Goal: Task Accomplishment & Management: Use online tool/utility

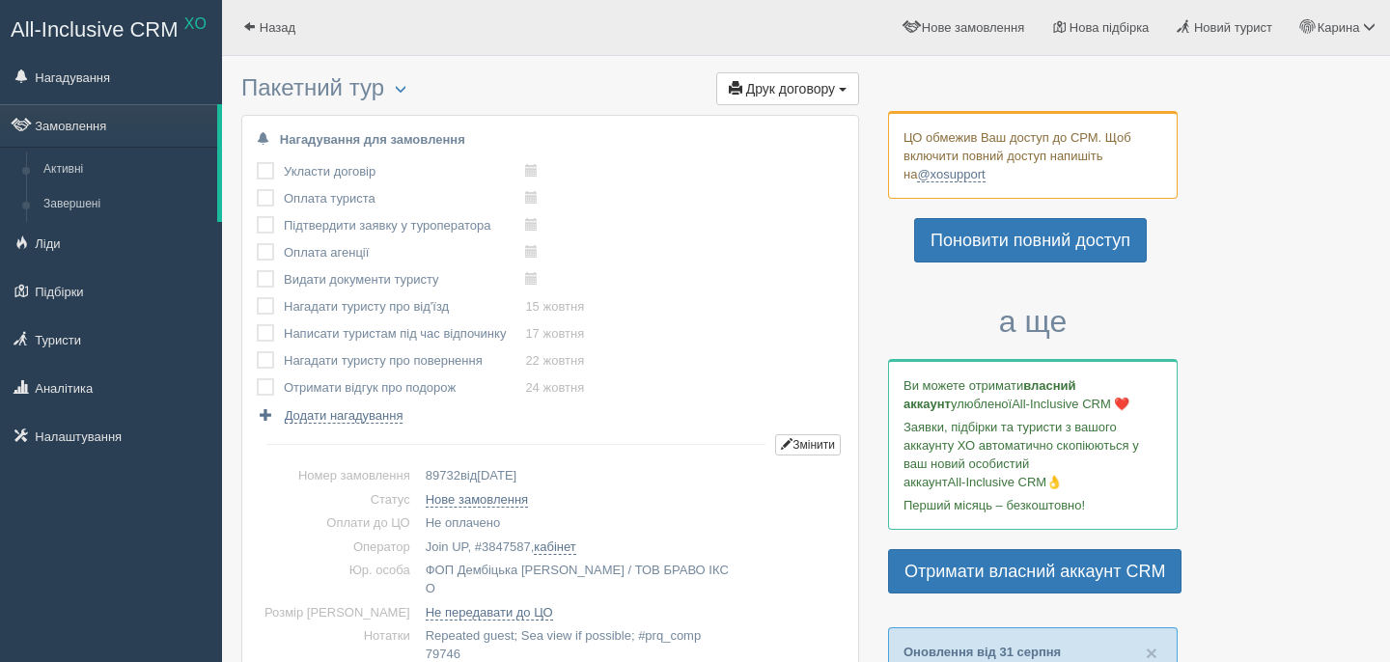
click at [808, 84] on span "Друк договору" at bounding box center [790, 88] width 89 height 15
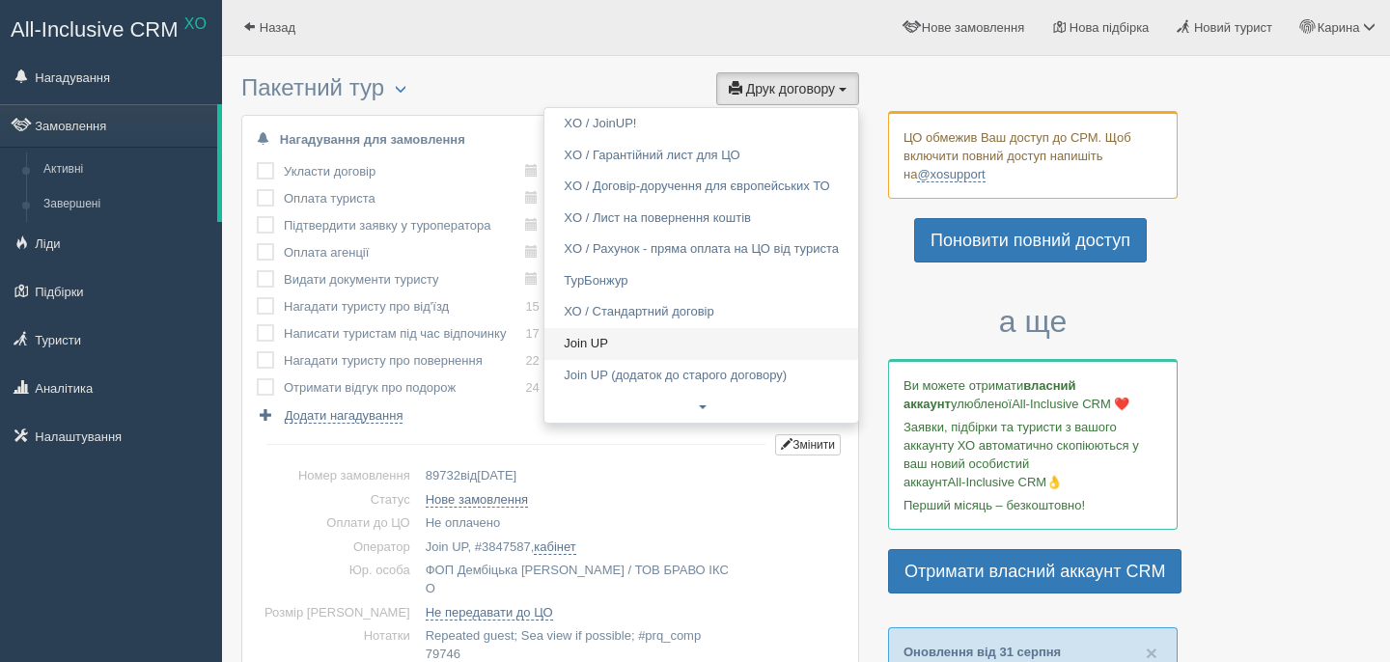
click at [699, 346] on link "Join UP" at bounding box center [701, 344] width 314 height 32
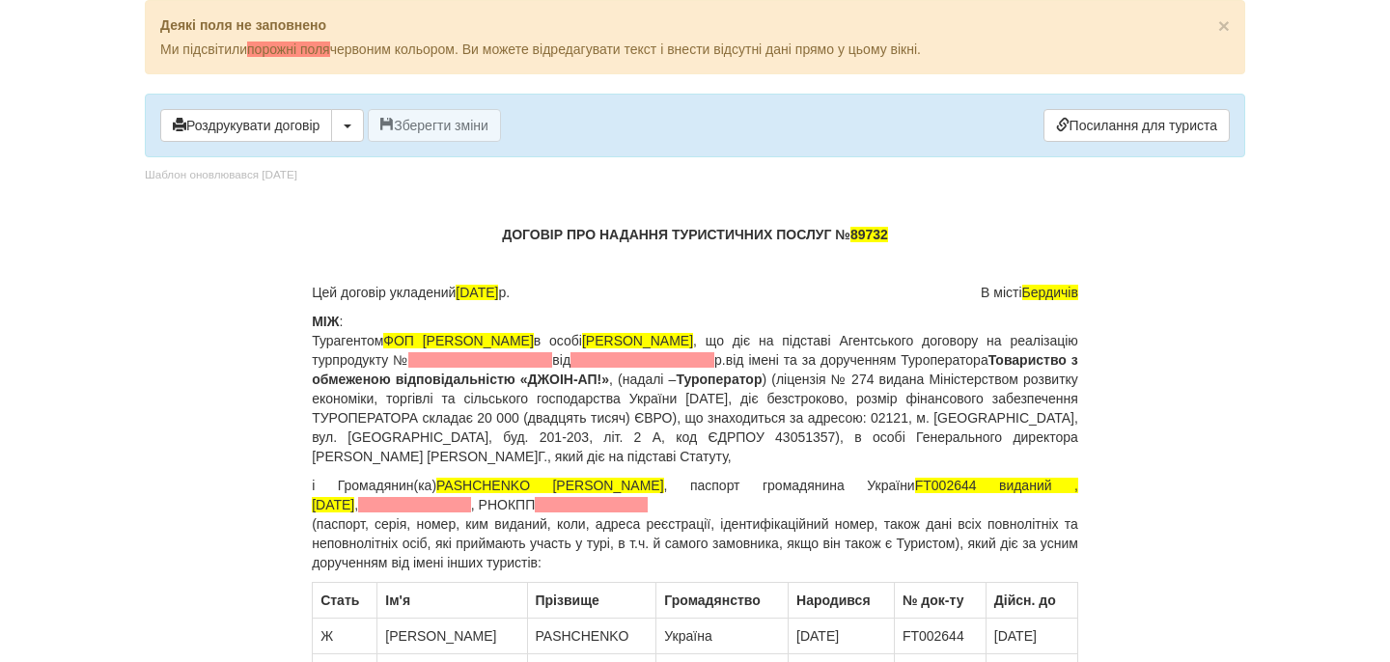
click at [663, 370] on p "МІЖ : Турагентом ФОП [PERSON_NAME] в особі [PERSON_NAME] , що діє на підставі А…" at bounding box center [695, 389] width 766 height 154
click at [552, 360] on span at bounding box center [480, 359] width 144 height 15
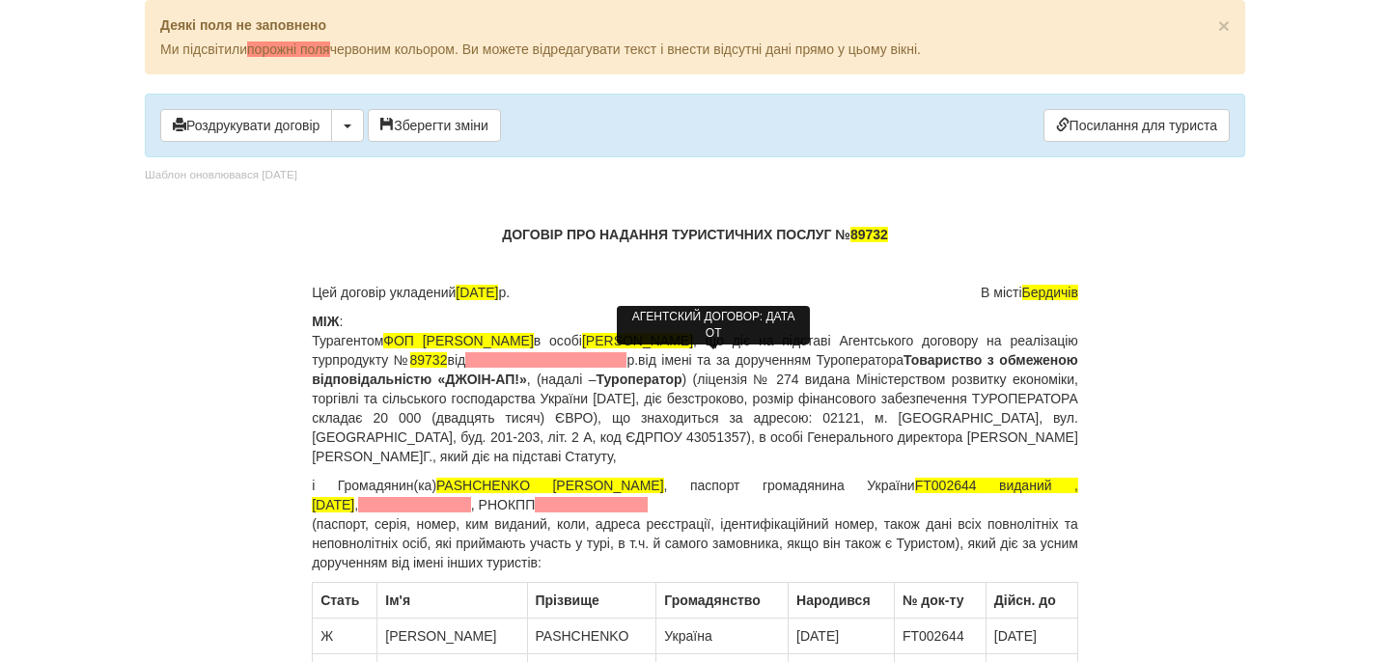
click at [626, 364] on span at bounding box center [545, 359] width 161 height 15
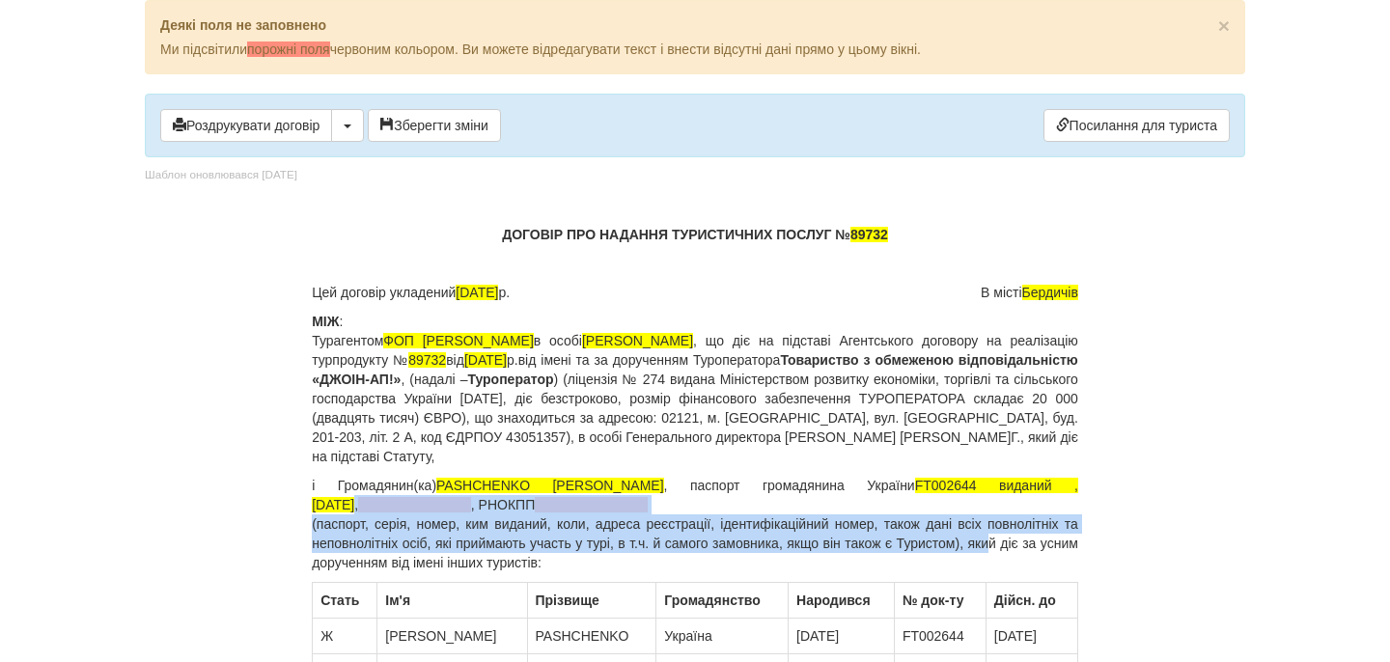
drag, startPoint x: 1073, startPoint y: 486, endPoint x: 1014, endPoint y: 539, distance: 79.3
click at [1014, 539] on p "і Громадянин(ка) PASHCHENKO TETIANA , паспорт громадянина України FT002644 вида…" at bounding box center [695, 524] width 766 height 97
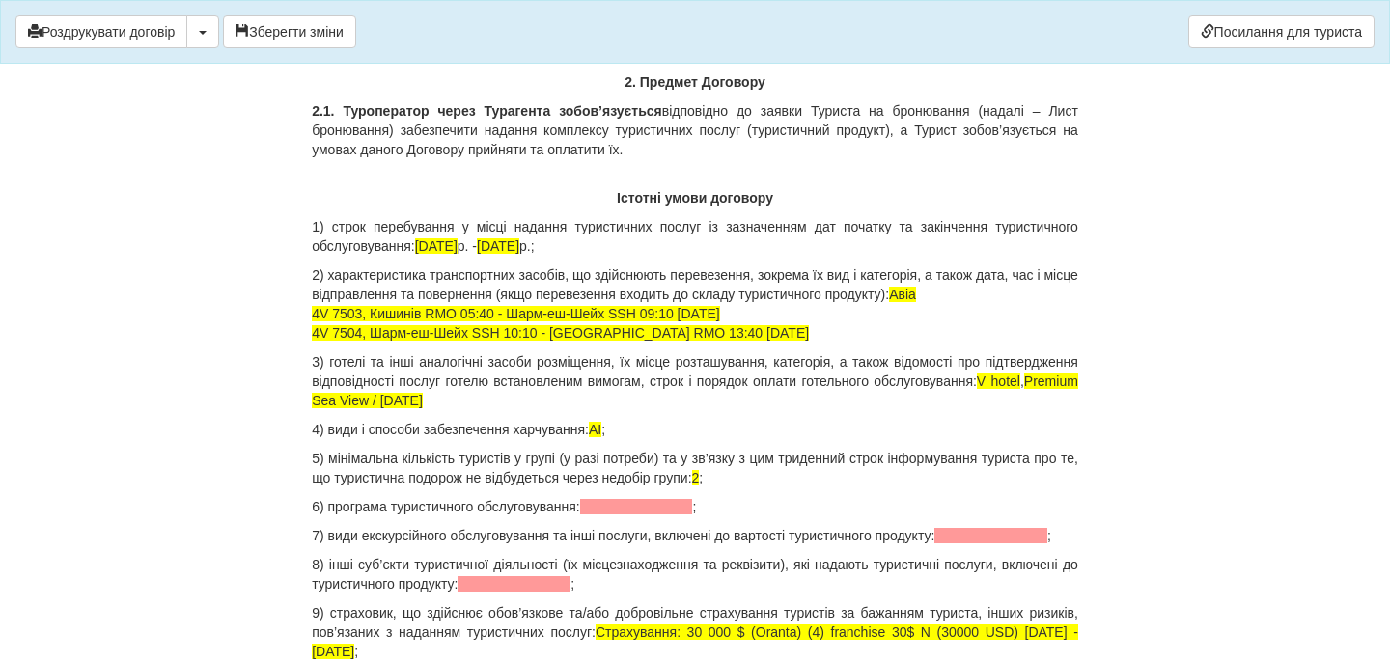
scroll to position [1769, 0]
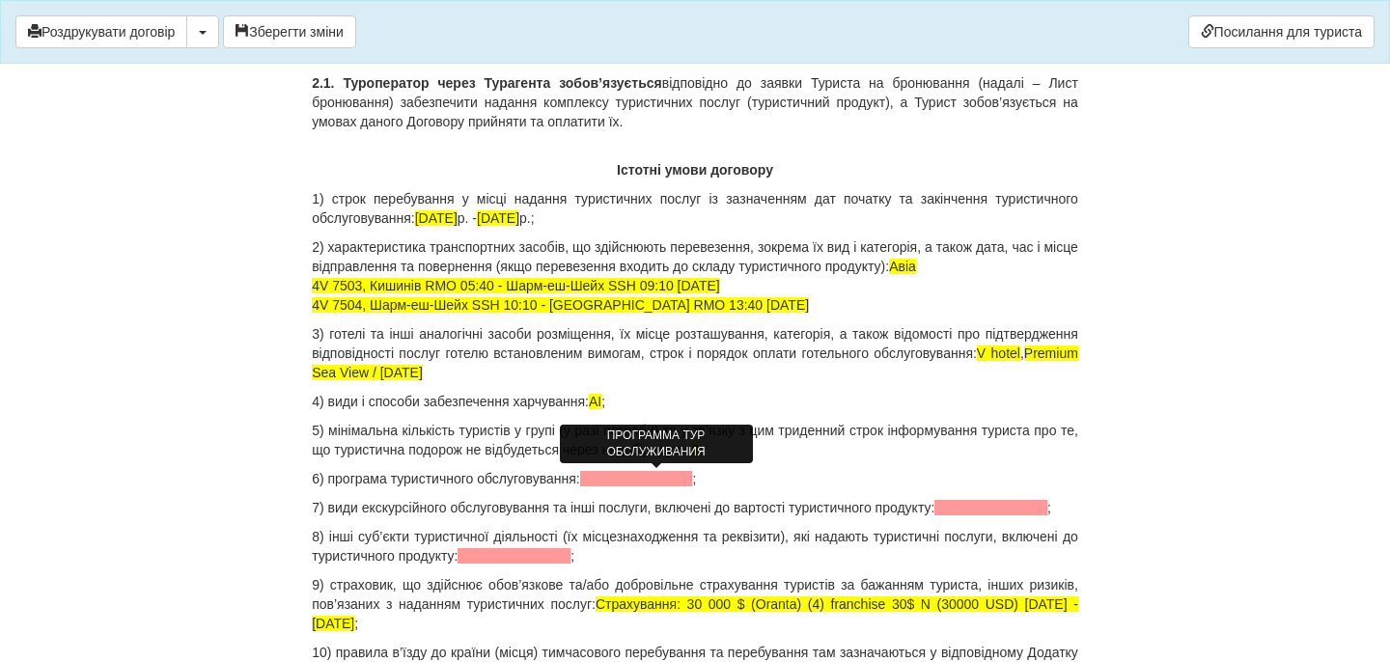
click at [645, 482] on span at bounding box center [636, 478] width 113 height 15
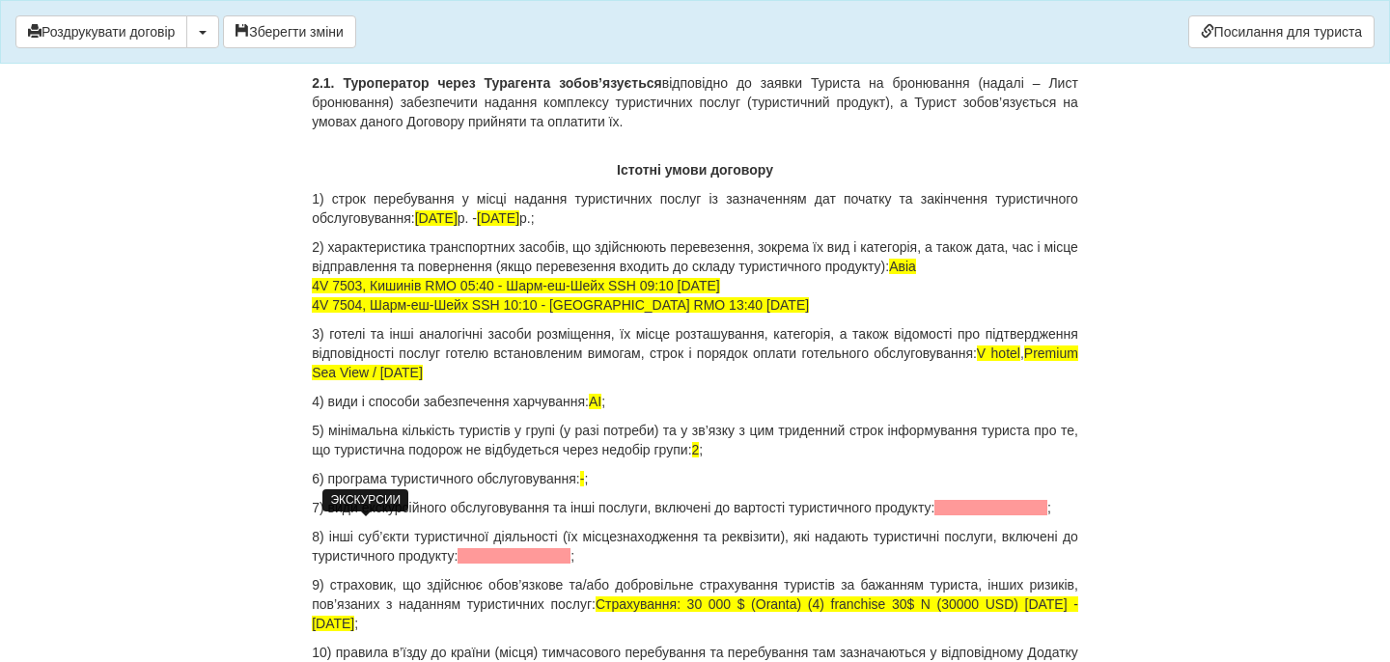
click at [934, 515] on span at bounding box center [990, 507] width 113 height 15
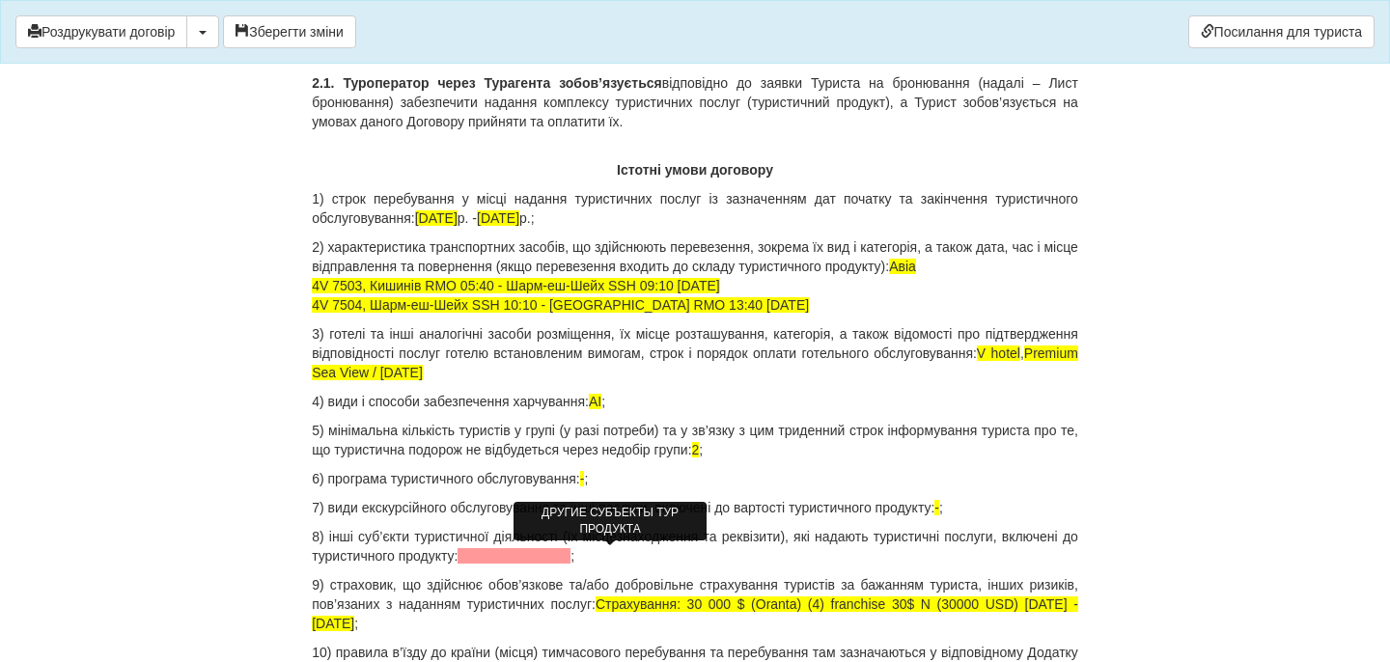
click at [570, 555] on span at bounding box center [513, 555] width 113 height 15
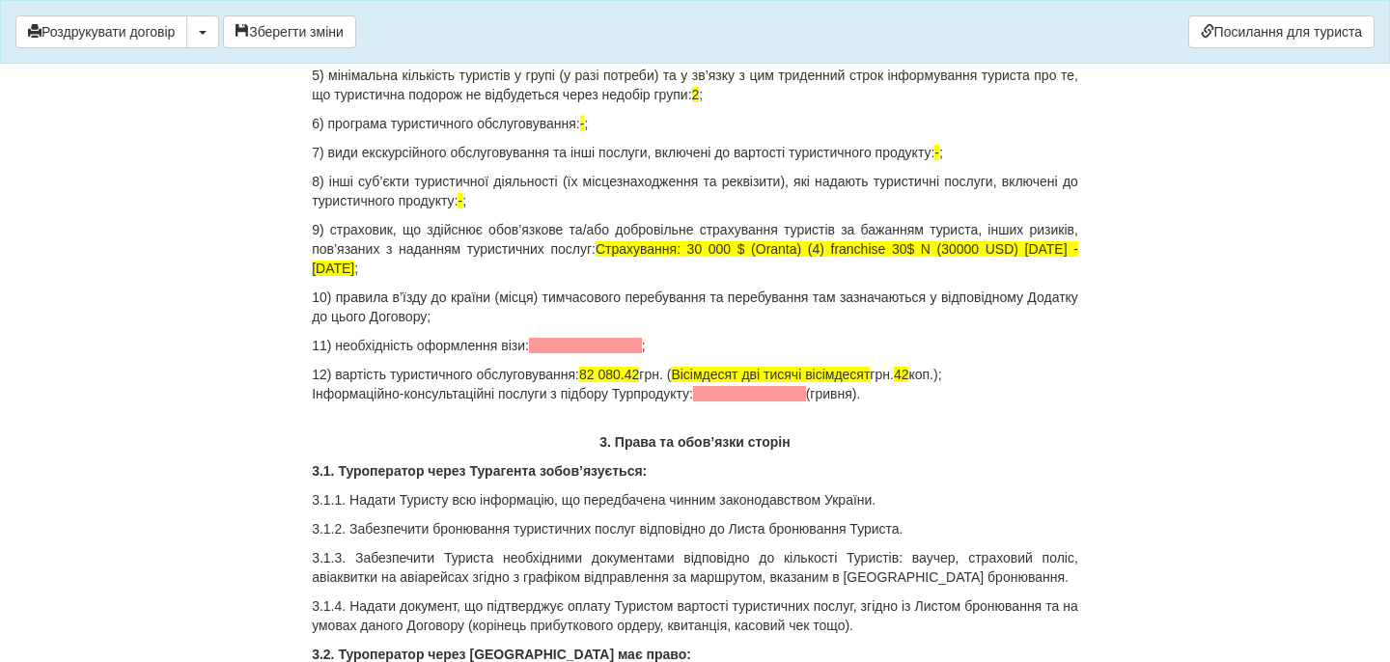
scroll to position [2126, 0]
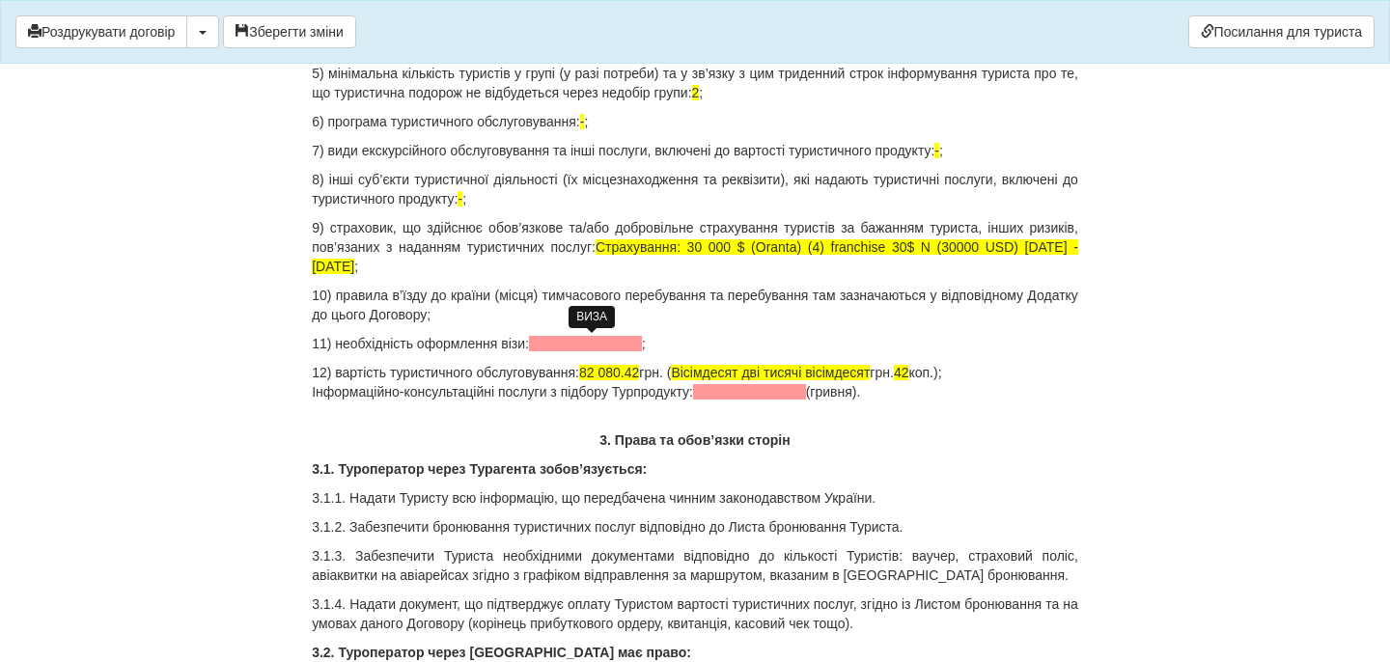
click at [583, 345] on span at bounding box center [585, 343] width 113 height 15
drag, startPoint x: 597, startPoint y: 372, endPoint x: 661, endPoint y: 366, distance: 64.0
click at [661, 369] on p "12) вартість туристичного обслуговування: 82 080.42 грн. ( Вісімдесят дві тисяч…" at bounding box center [695, 382] width 766 height 39
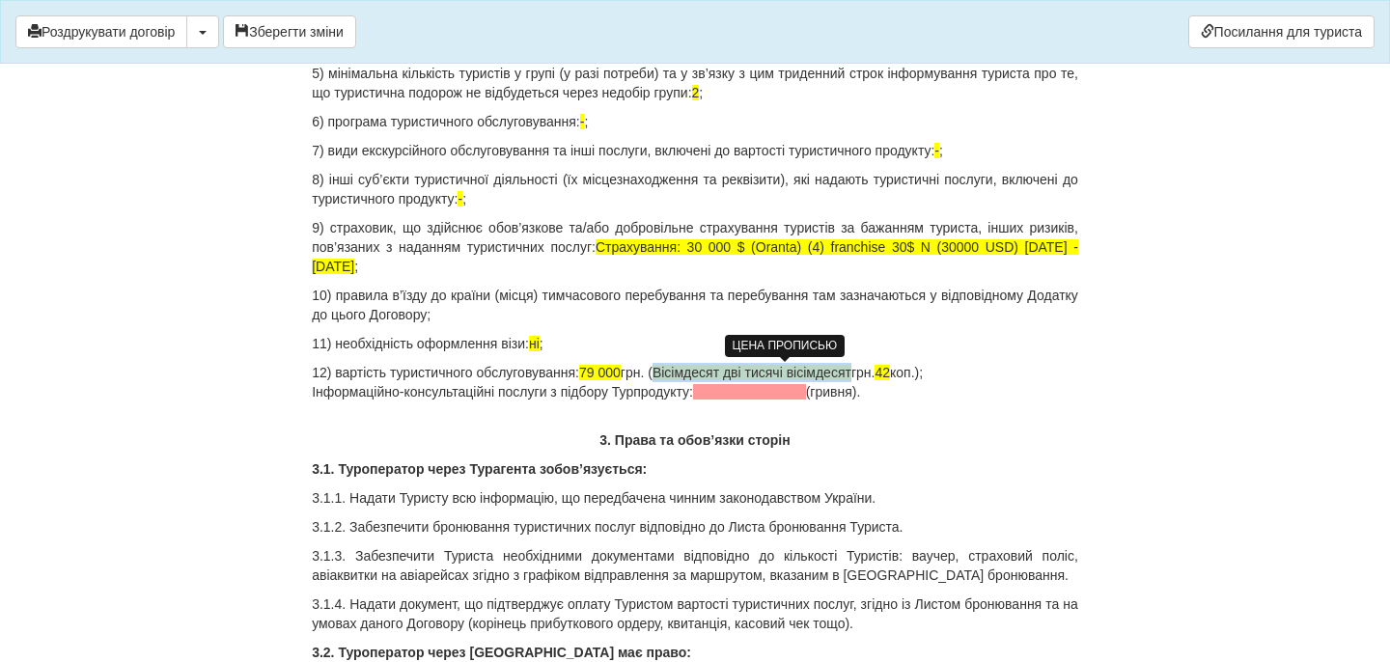
drag, startPoint x: 679, startPoint y: 373, endPoint x: 866, endPoint y: 372, distance: 186.3
click at [851, 373] on span "Вісімдесят дві тисячі вісімдесят" at bounding box center [751, 372] width 199 height 15
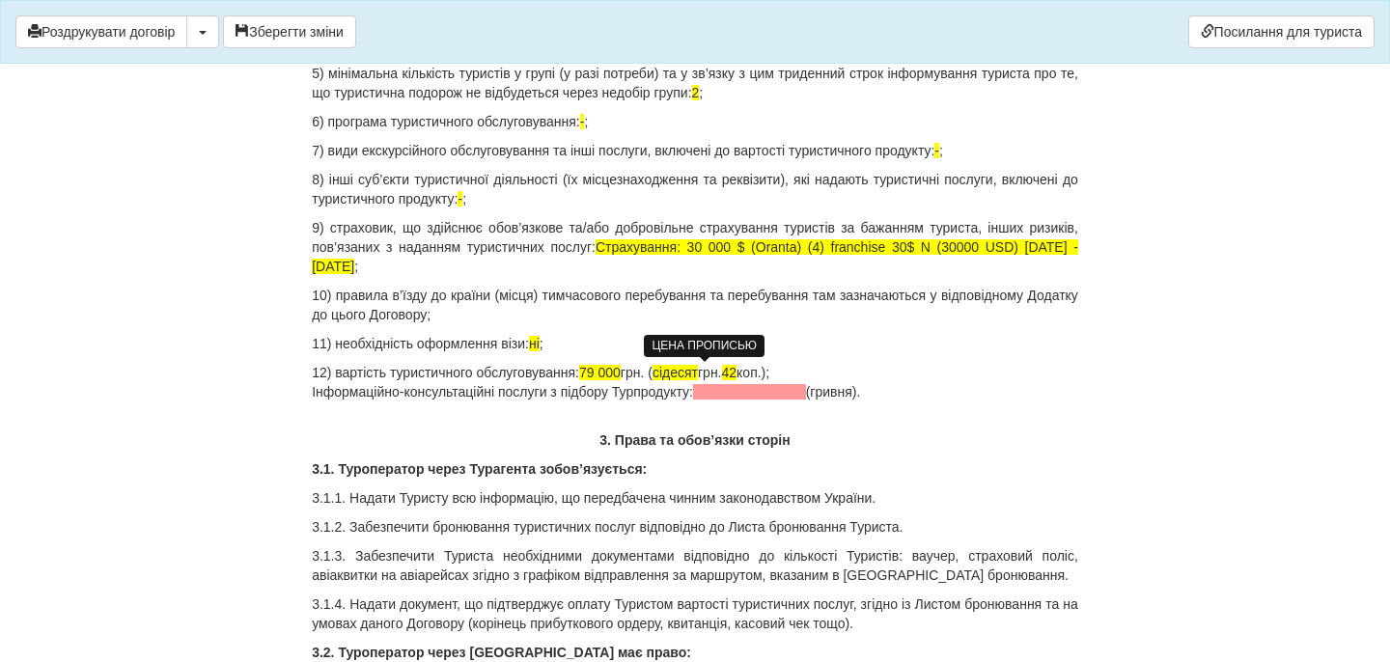
click at [693, 376] on span "сідесят" at bounding box center [674, 372] width 45 height 15
click at [610, 370] on span "79 000" at bounding box center [599, 372] width 41 height 15
click at [707, 369] on span "сімдесят" at bounding box center [679, 372] width 55 height 15
click at [863, 372] on p "12) вартість туристичного обслуговування: 78 000 грн. ( сімдесят вісім тисяч гр…" at bounding box center [695, 382] width 766 height 39
click at [906, 376] on p "12) вартість туристичного обслуговування: 78 000 грн. ( сімдесят вісім тисяч гр…" at bounding box center [695, 382] width 766 height 39
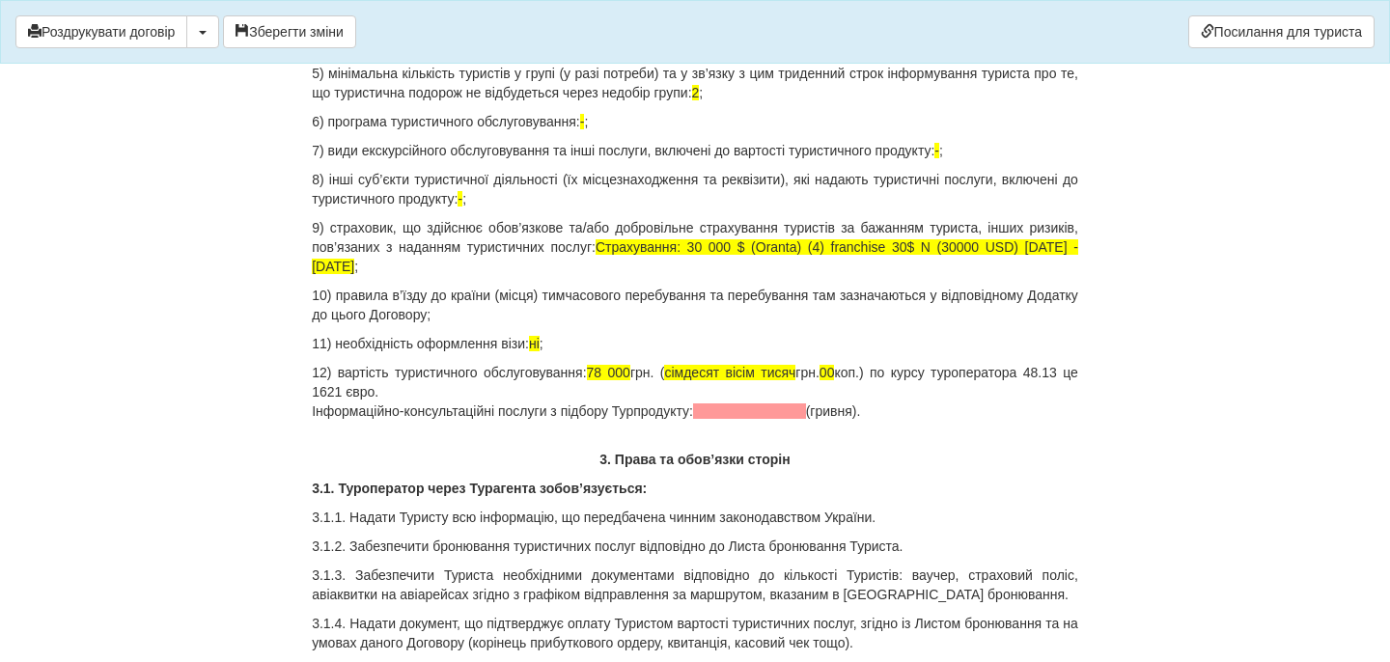
drag, startPoint x: 894, startPoint y: 415, endPoint x: 277, endPoint y: 415, distance: 616.7
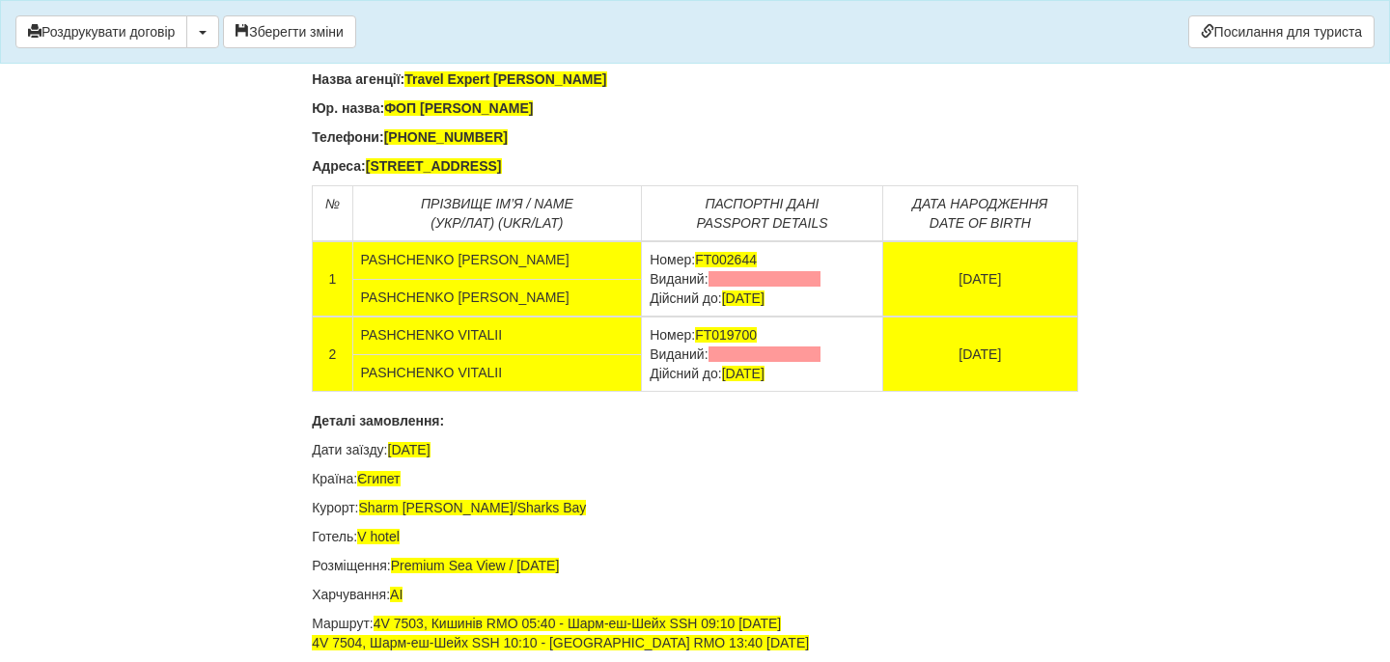
scroll to position [12006, 0]
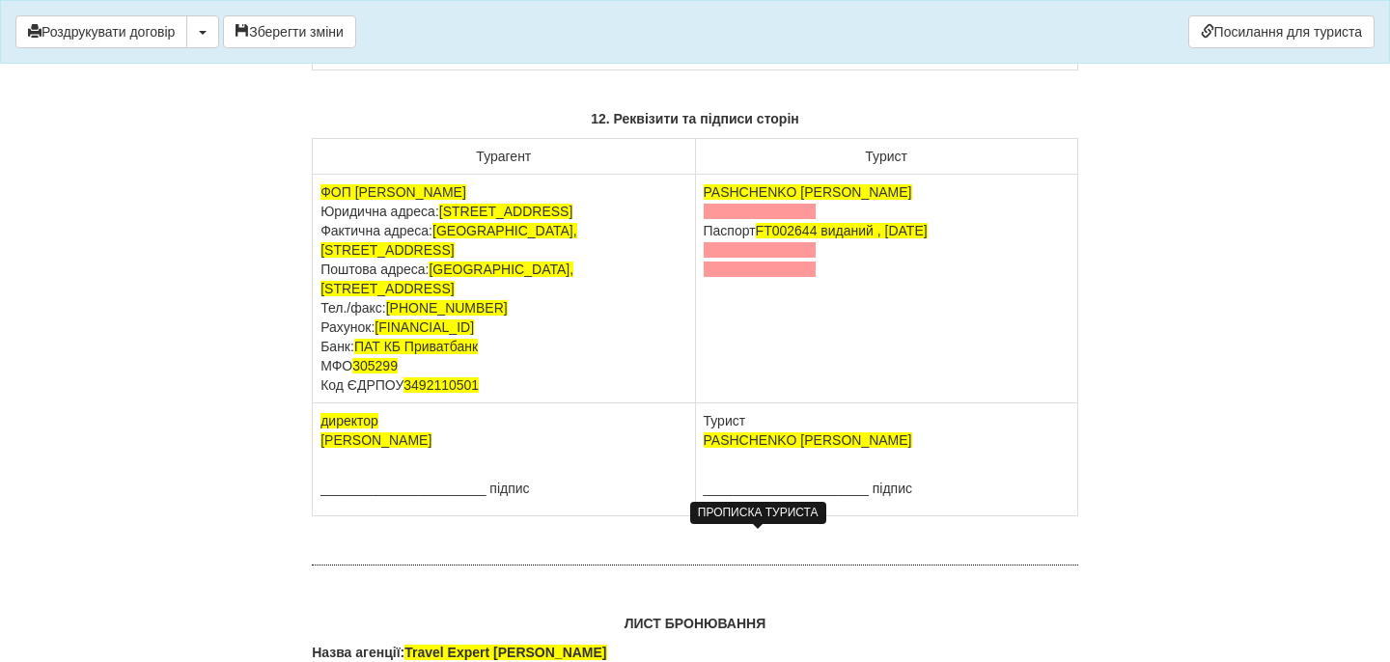
click at [764, 219] on span at bounding box center [760, 211] width 113 height 15
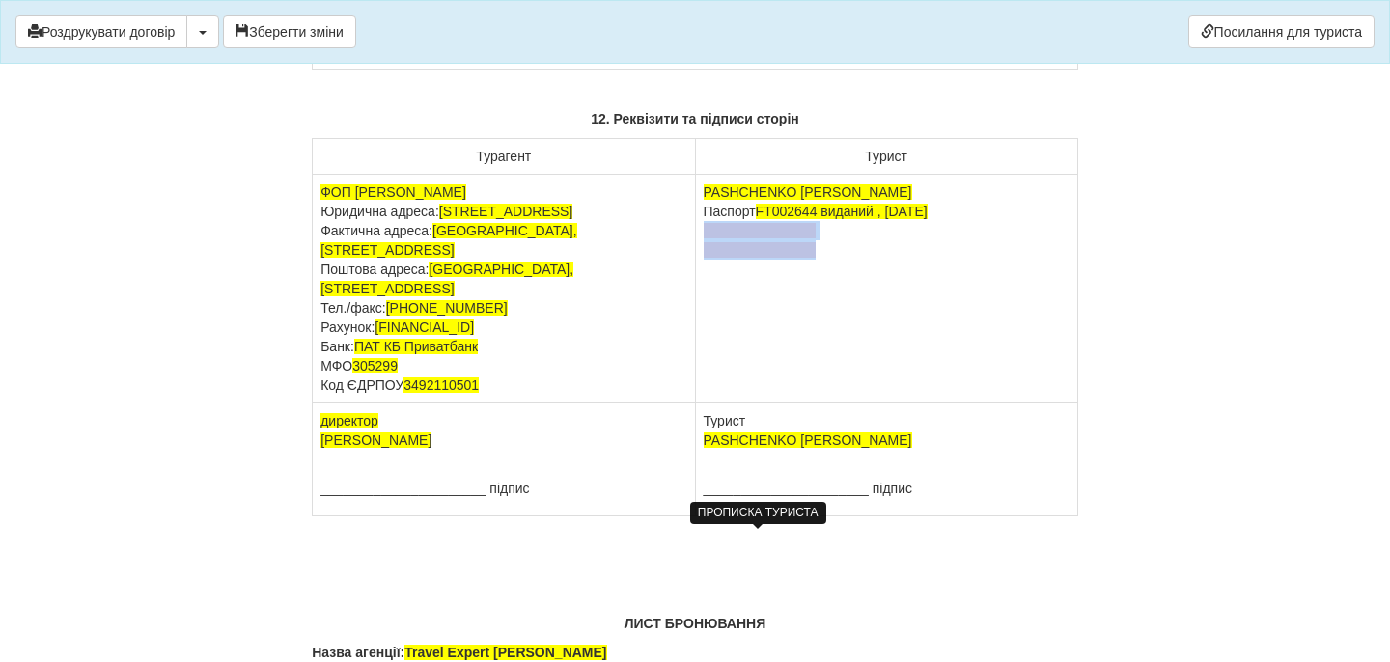
drag, startPoint x: 815, startPoint y: 581, endPoint x: 702, endPoint y: 552, distance: 117.5
click at [701, 403] on td "PASHCHENKO TETIANA Паспорт FT002644 виданий , 25.10.2018" at bounding box center [886, 289] width 382 height 229
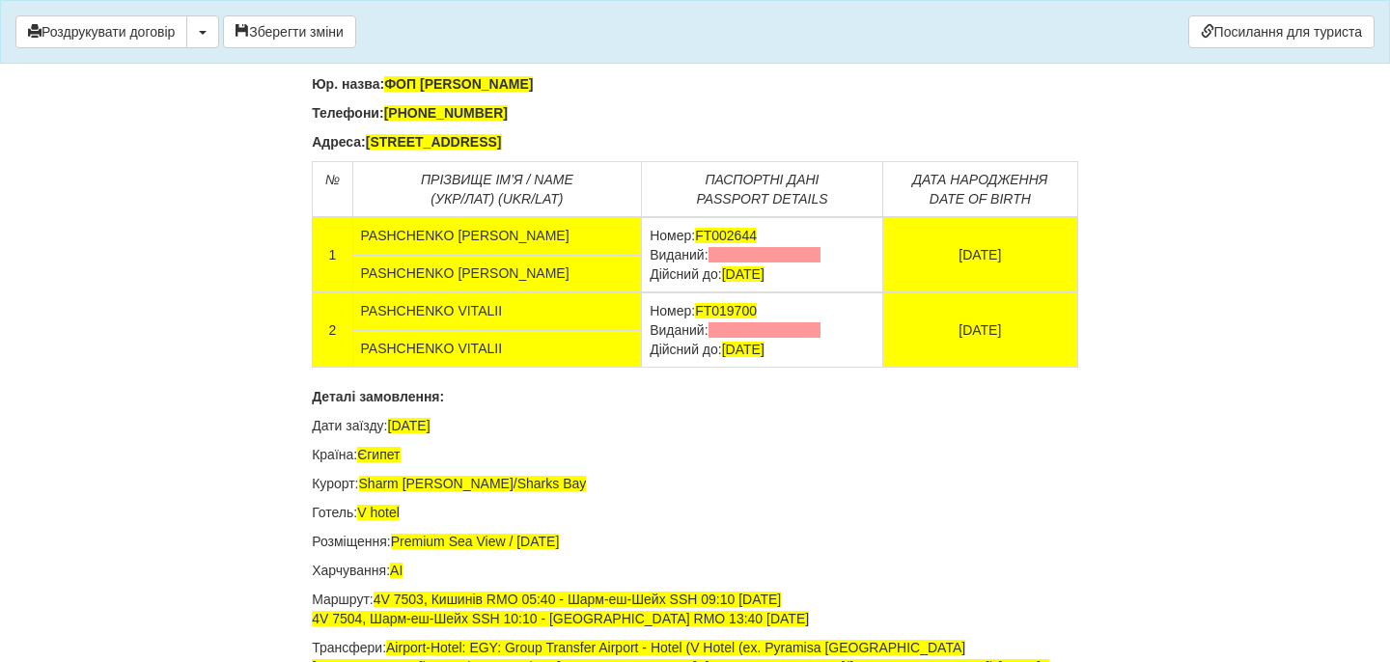
scroll to position [12704, 0]
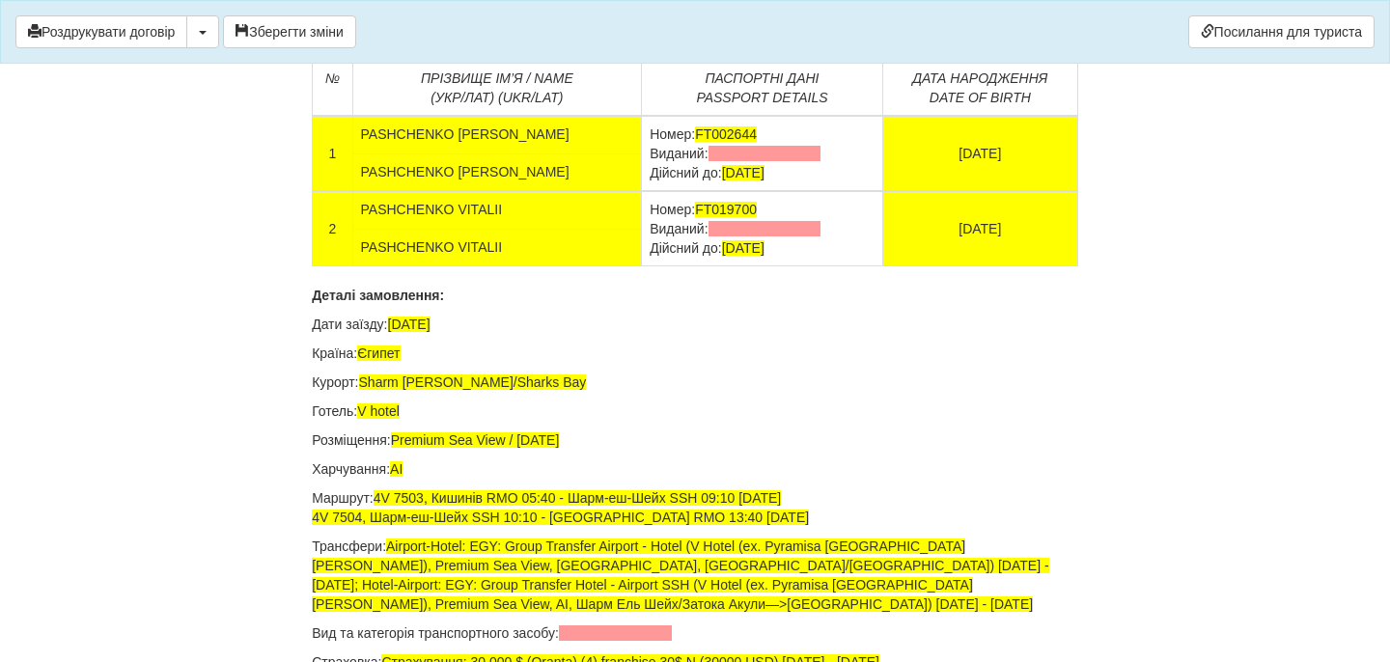
drag, startPoint x: 776, startPoint y: 480, endPoint x: 602, endPoint y: 480, distance: 173.7
click at [642, 191] on td "Номер: FT002644 Виданий: Дійсний до: 25.10.2028" at bounding box center [762, 153] width 241 height 75
drag, startPoint x: 782, startPoint y: 558, endPoint x: 607, endPoint y: 554, distance: 174.7
click at [642, 266] on td "Номер: FT019700 Виданий: Дійсний до: 26.10.2028" at bounding box center [762, 228] width 241 height 75
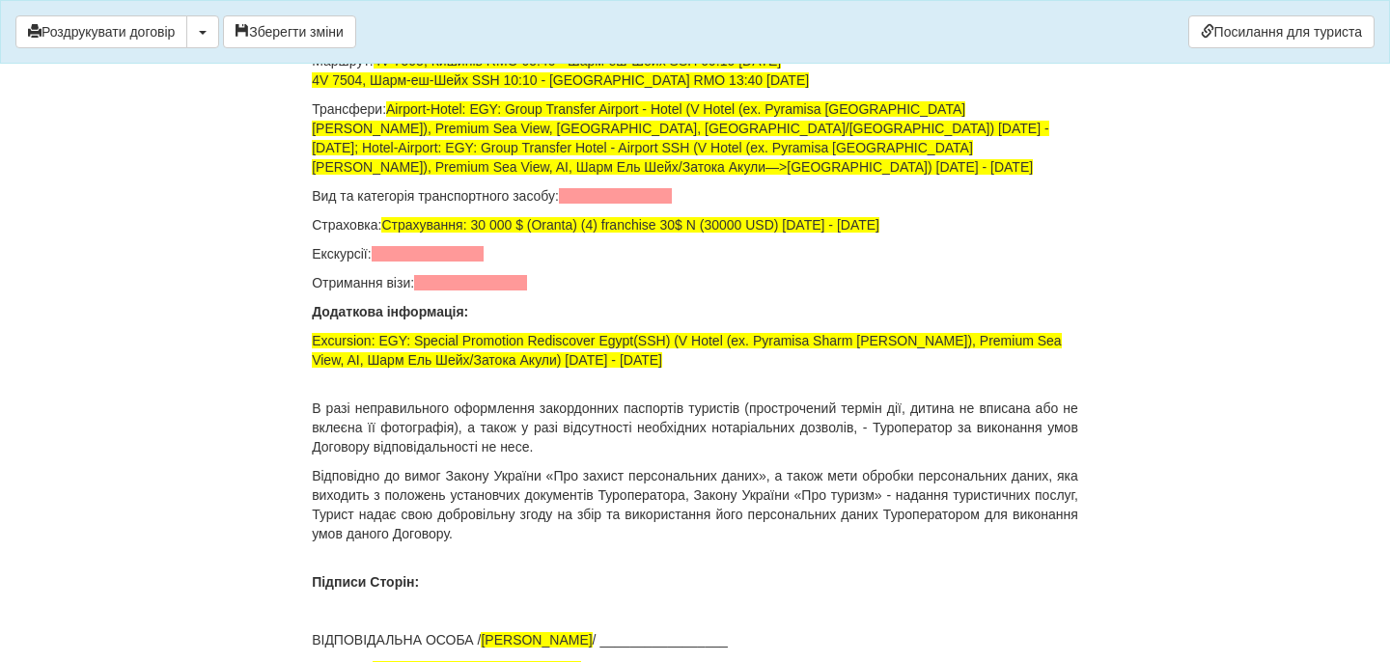
scroll to position [13140, 0]
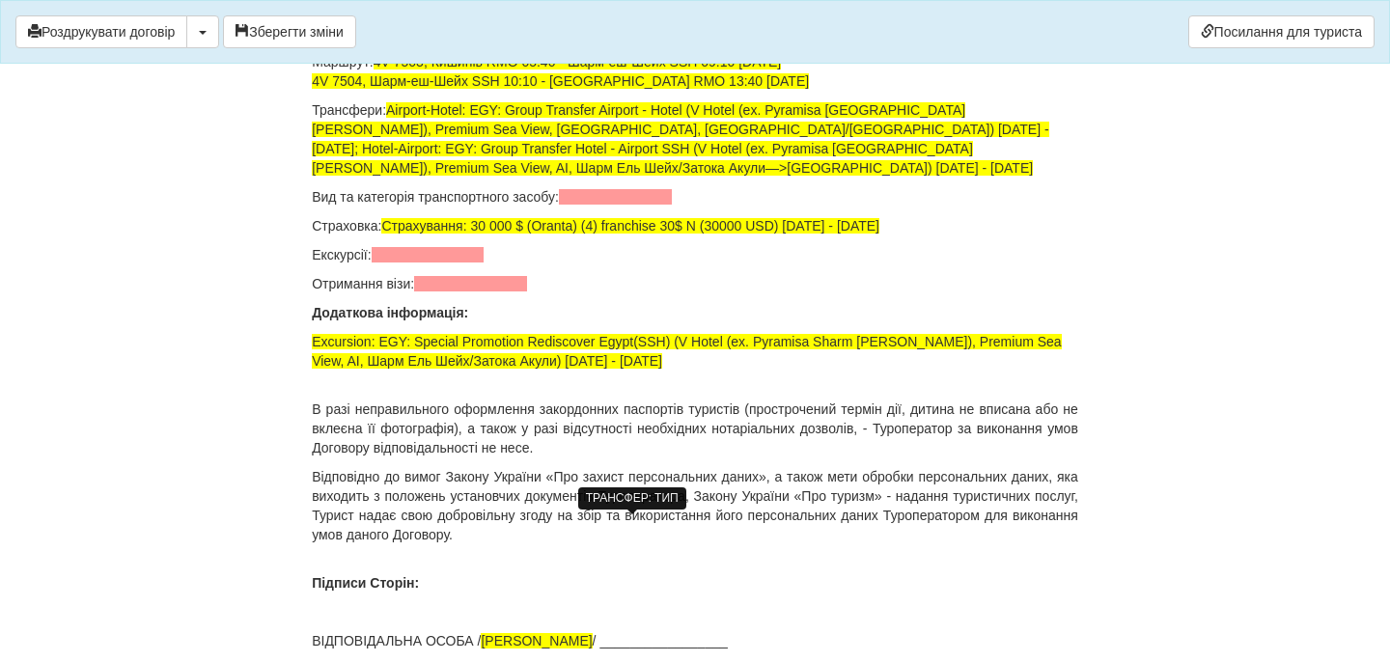
click at [588, 205] on span at bounding box center [615, 196] width 113 height 15
click at [454, 264] on p "Екскурсії:" at bounding box center [695, 254] width 766 height 19
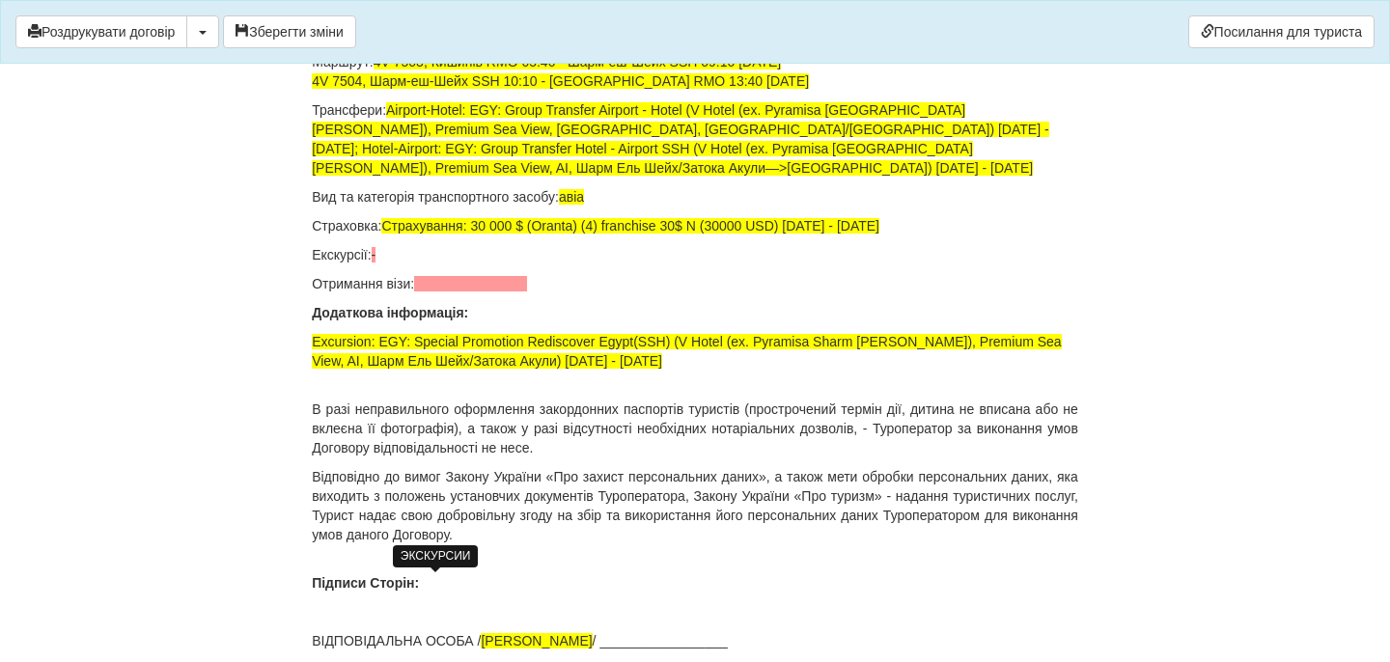
click at [376, 263] on span "-" at bounding box center [374, 254] width 5 height 15
click at [436, 291] on span at bounding box center [470, 283] width 113 height 15
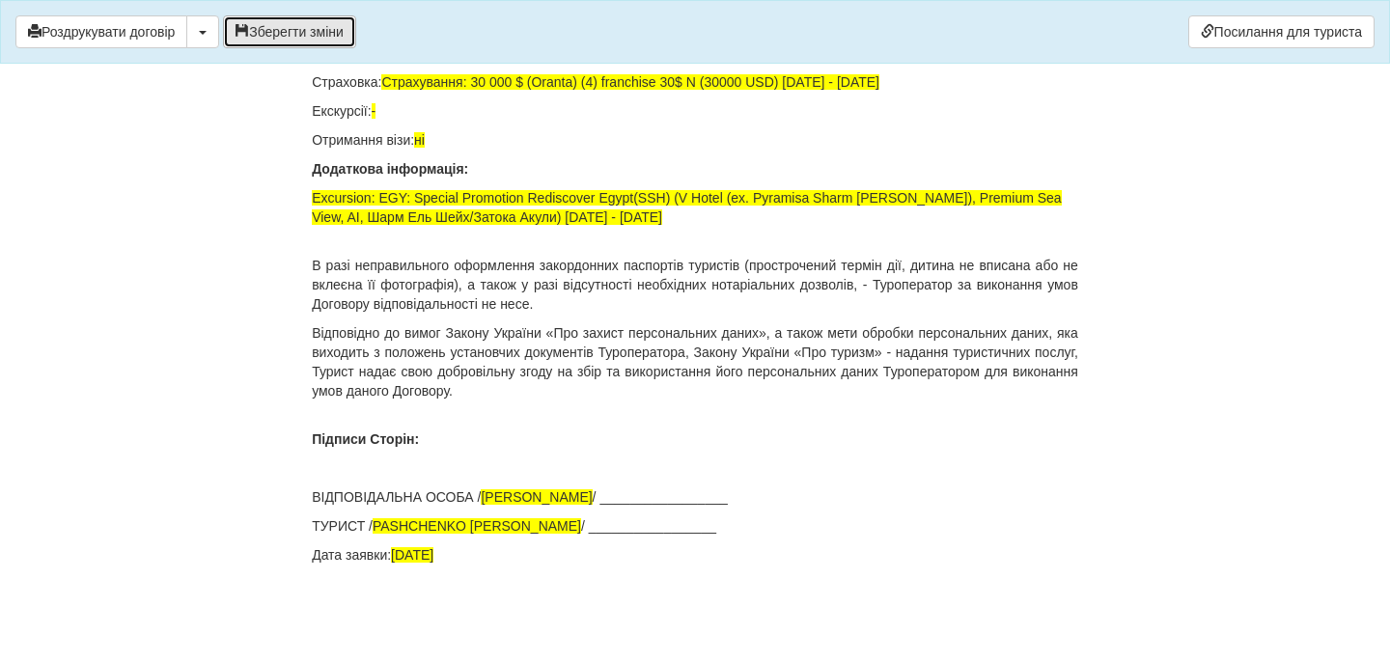
click at [285, 29] on button "Зберегти зміни" at bounding box center [289, 31] width 133 height 33
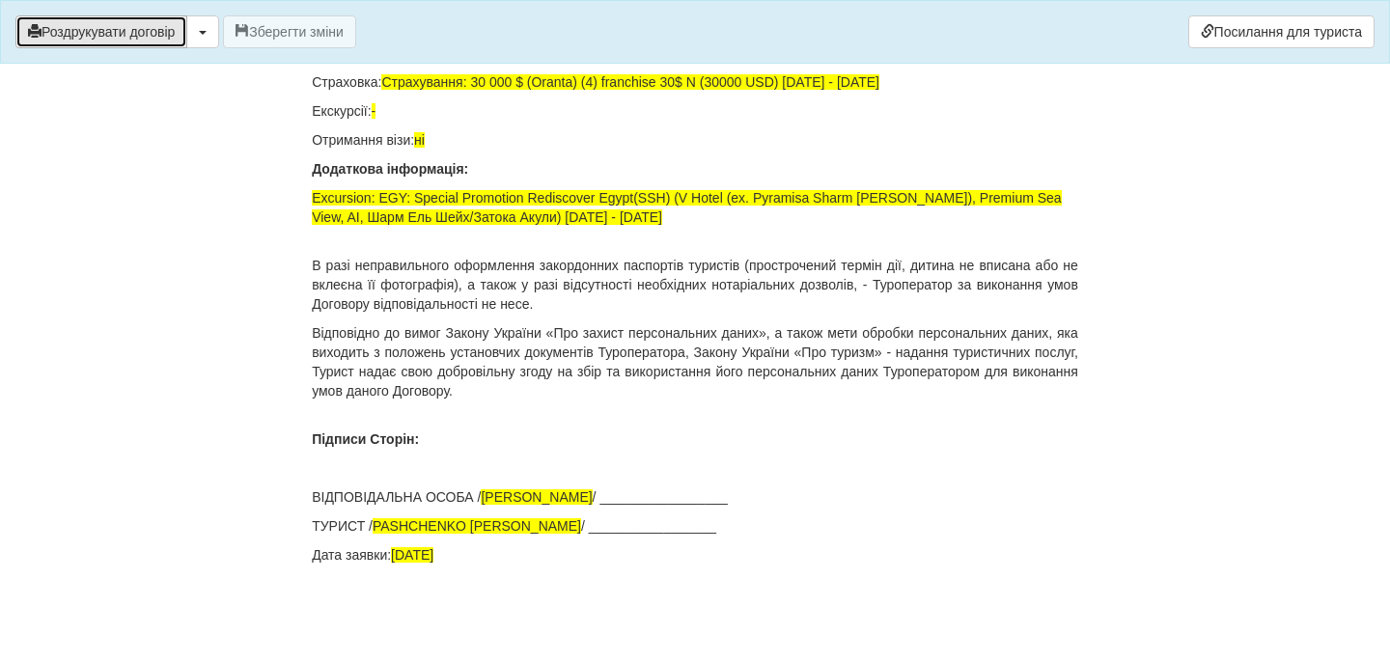
click at [160, 37] on button "Роздрукувати договір" at bounding box center [101, 31] width 172 height 33
